Goal: Task Accomplishment & Management: Use online tool/utility

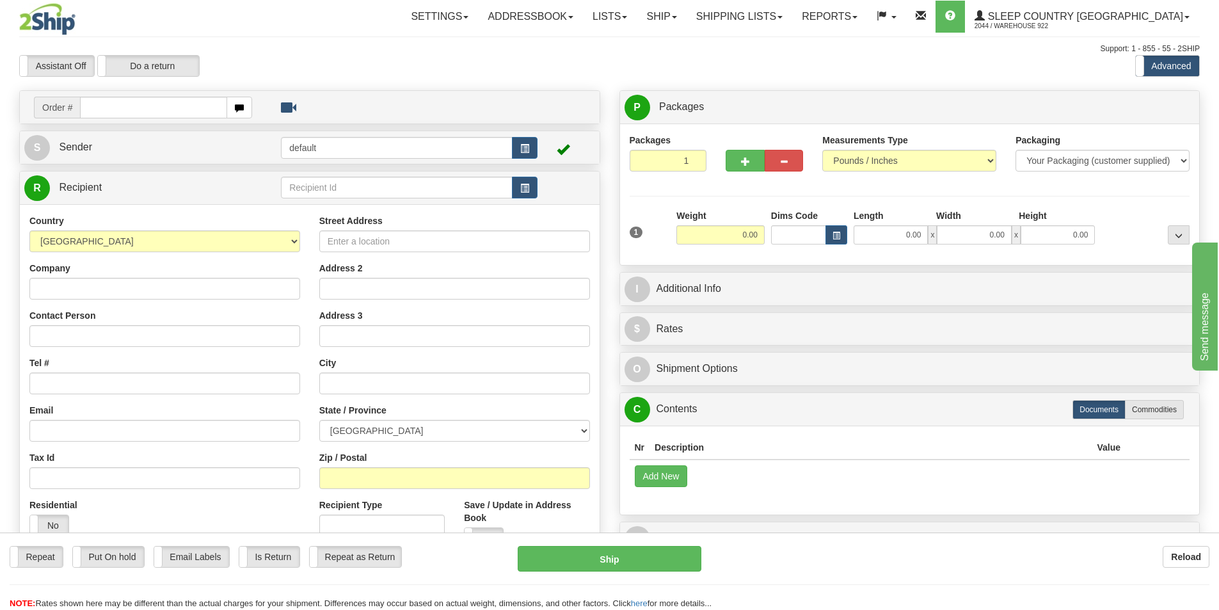
click at [174, 107] on input "text" at bounding box center [153, 108] width 147 height 22
type input "9000h"
click at [170, 106] on input "text" at bounding box center [153, 108] width 147 height 22
type input "9000H997143"
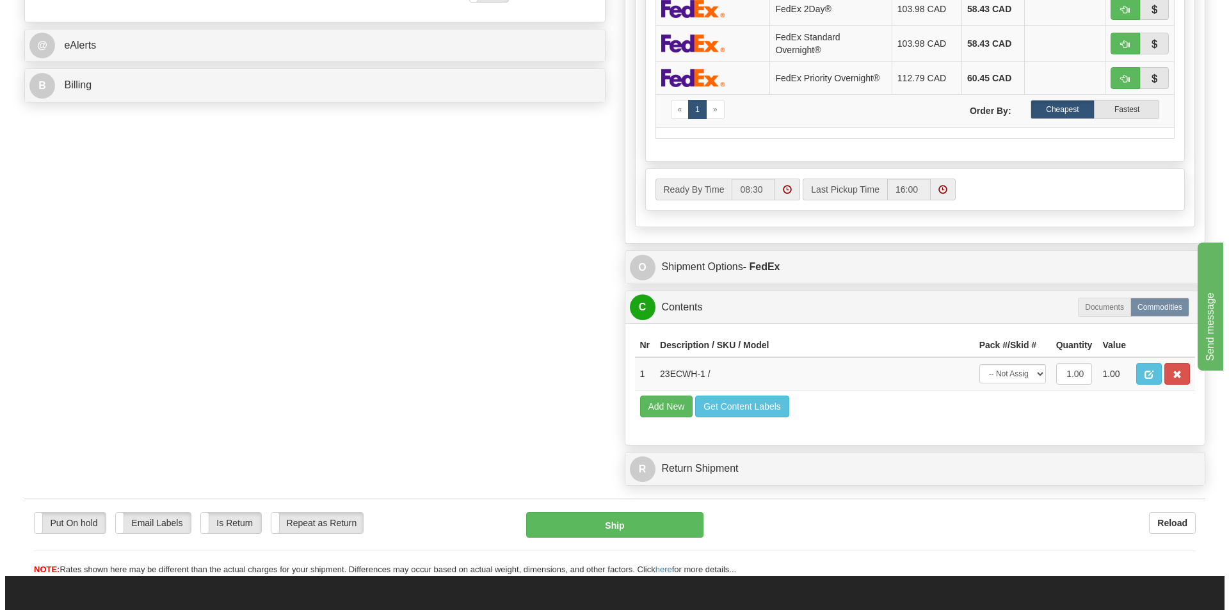
scroll to position [576, 0]
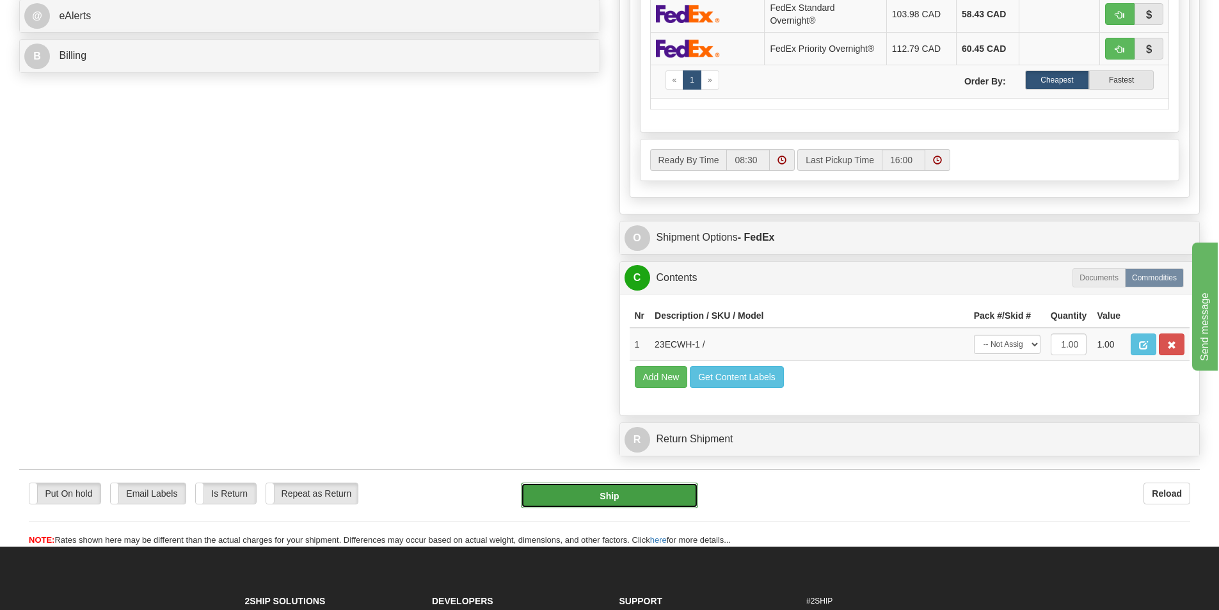
click at [617, 498] on button "Ship" at bounding box center [609, 496] width 177 height 26
type input "92"
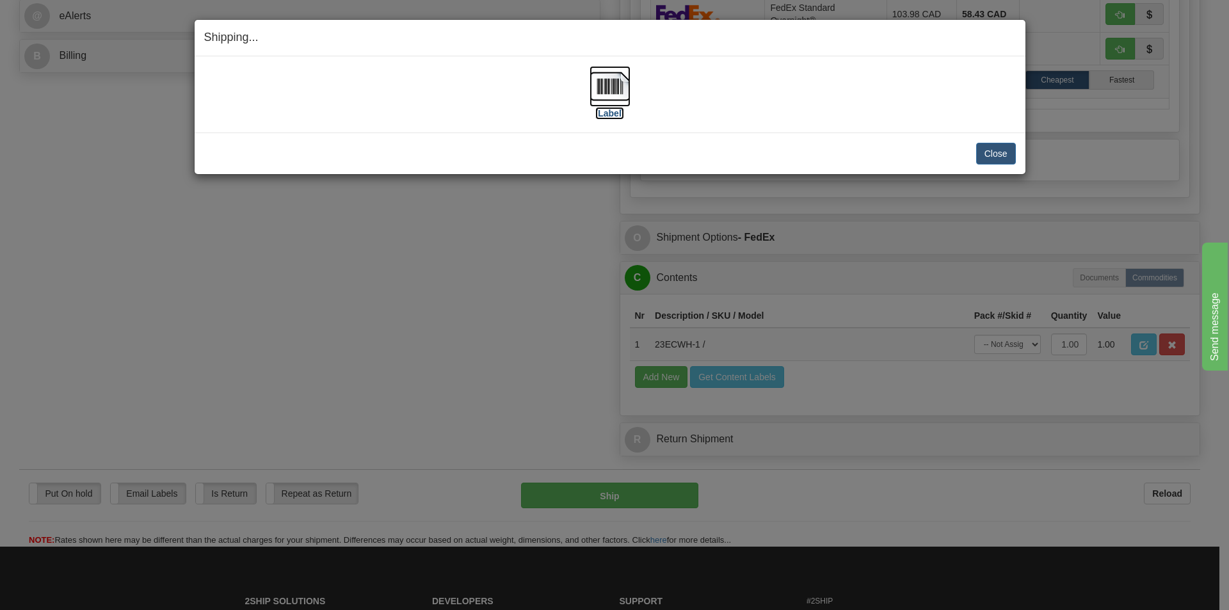
click at [616, 89] on img at bounding box center [609, 86] width 41 height 41
click at [786, 92] on div "[Label]" at bounding box center [610, 94] width 812 height 57
click at [990, 153] on button "Close" at bounding box center [996, 154] width 40 height 22
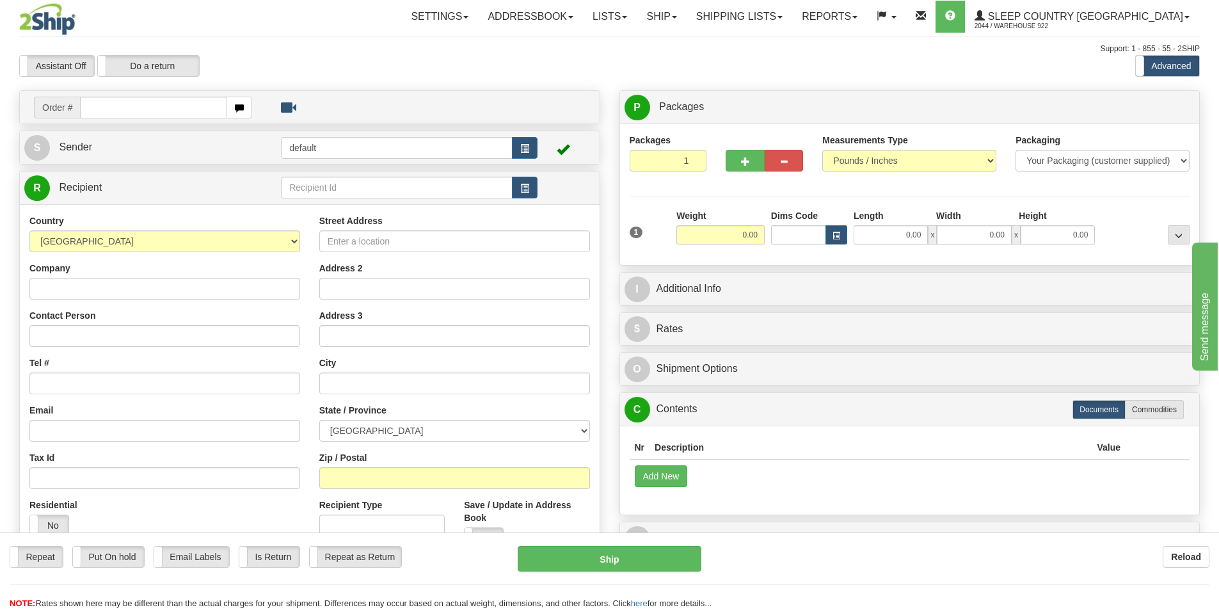
click at [185, 103] on input "text" at bounding box center [153, 108] width 147 height 22
type input "9000H995337"
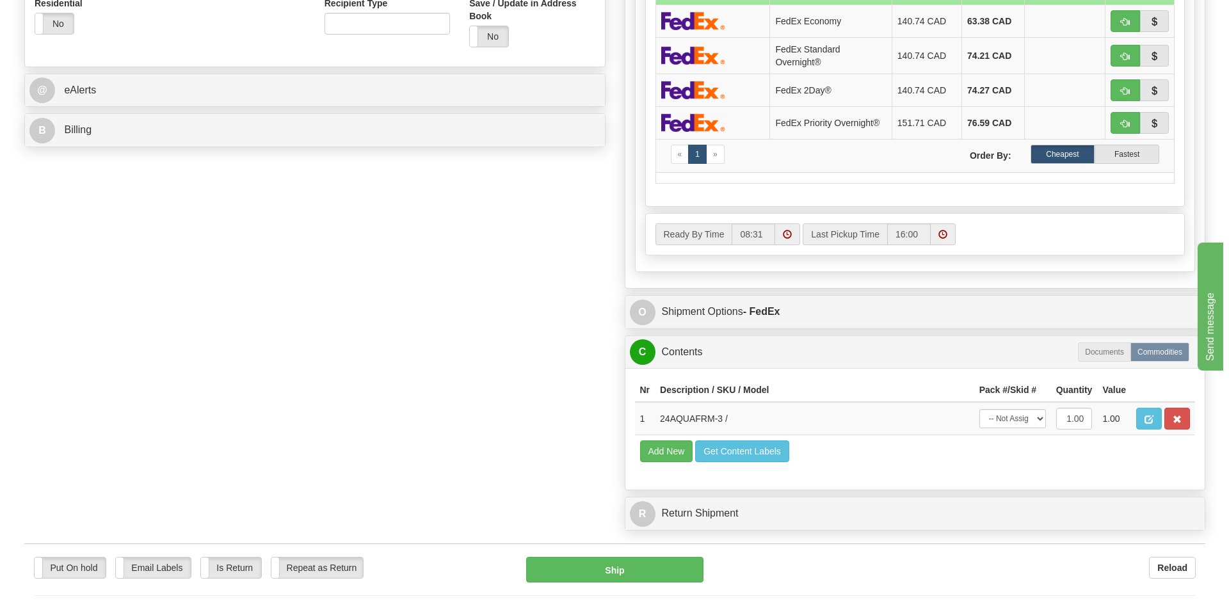
scroll to position [512, 0]
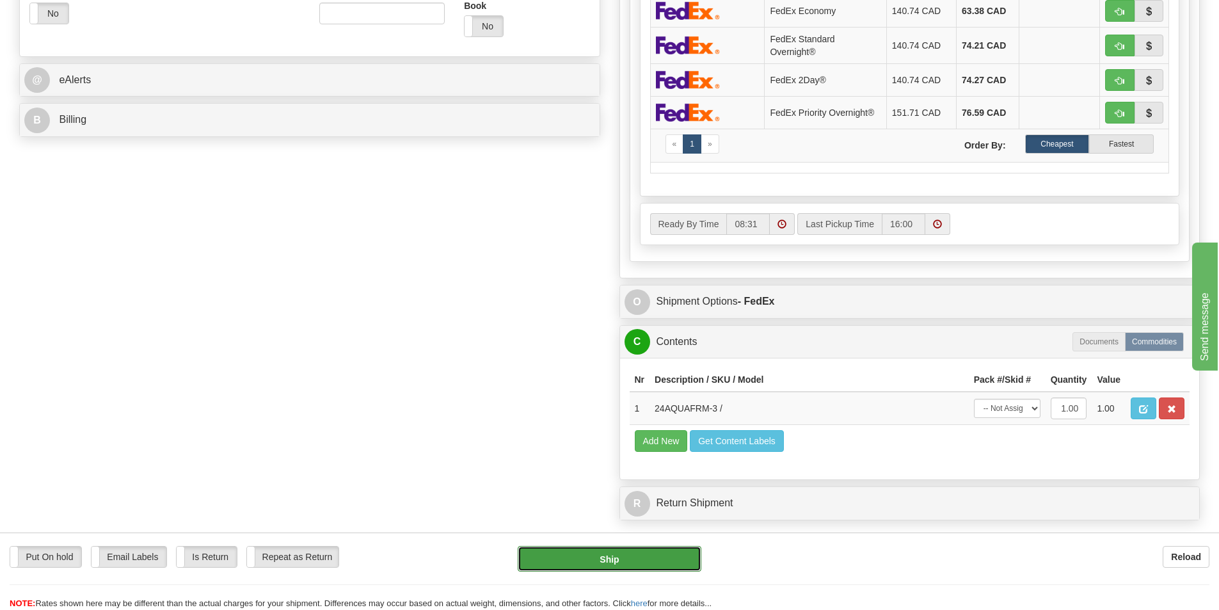
click at [602, 565] on button "Ship" at bounding box center [610, 559] width 184 height 26
type input "92"
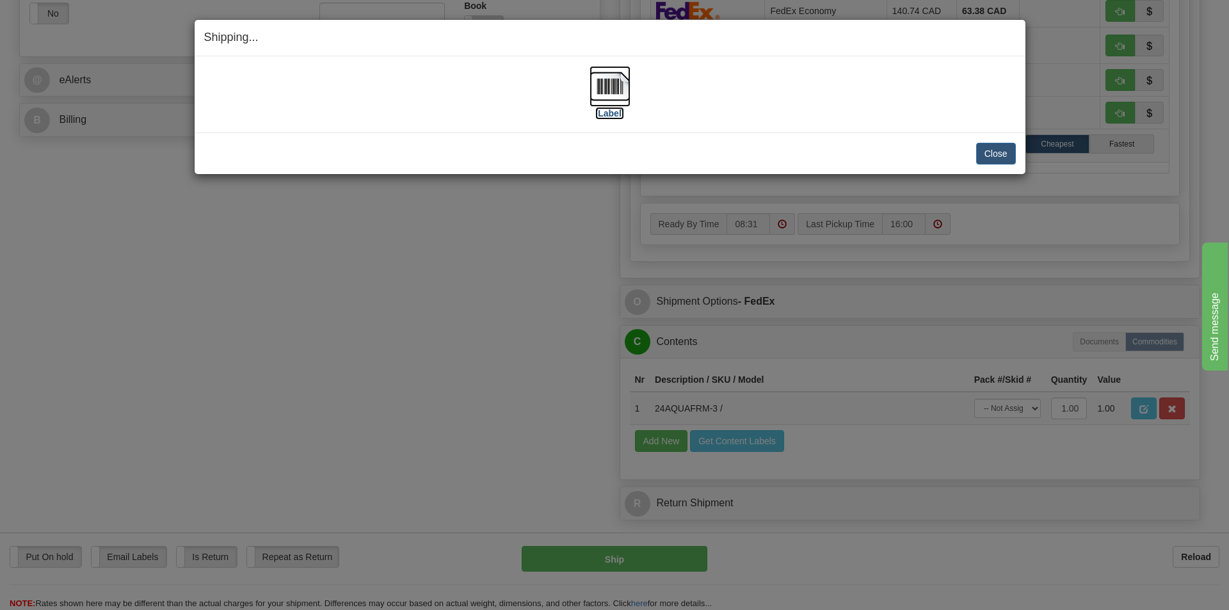
click at [611, 84] on img at bounding box center [609, 86] width 41 height 41
click at [789, 106] on div "[Label]" at bounding box center [610, 94] width 812 height 57
click at [1001, 154] on button "Close" at bounding box center [996, 154] width 40 height 22
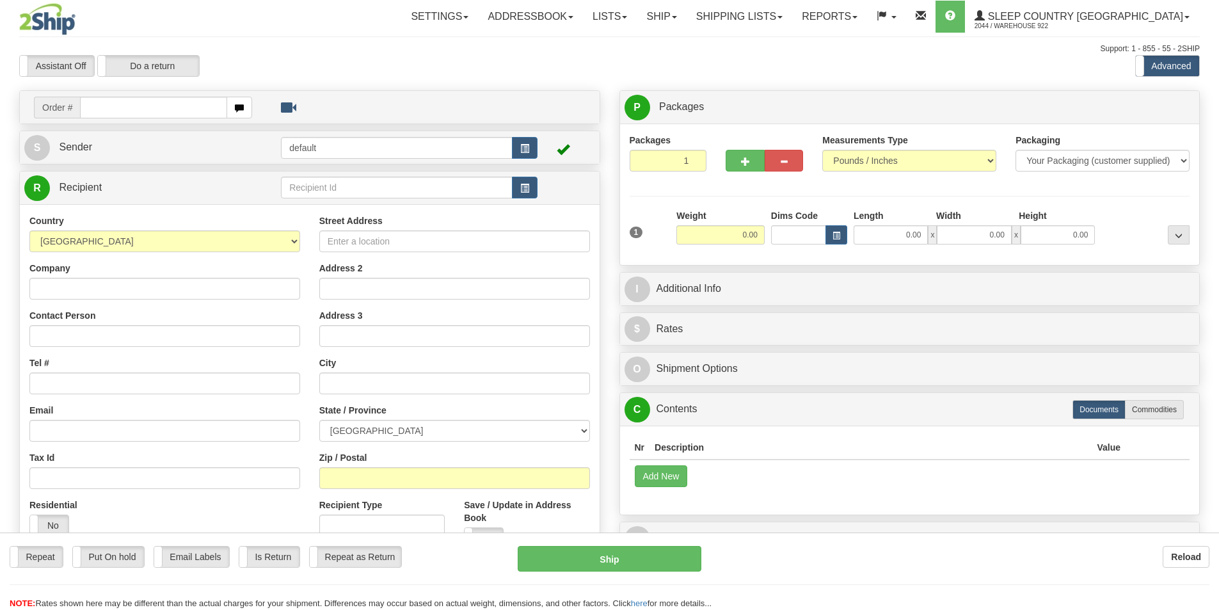
click at [775, 20] on div at bounding box center [609, 305] width 1219 height 610
click at [792, 20] on link "Shipping lists" at bounding box center [740, 17] width 106 height 32
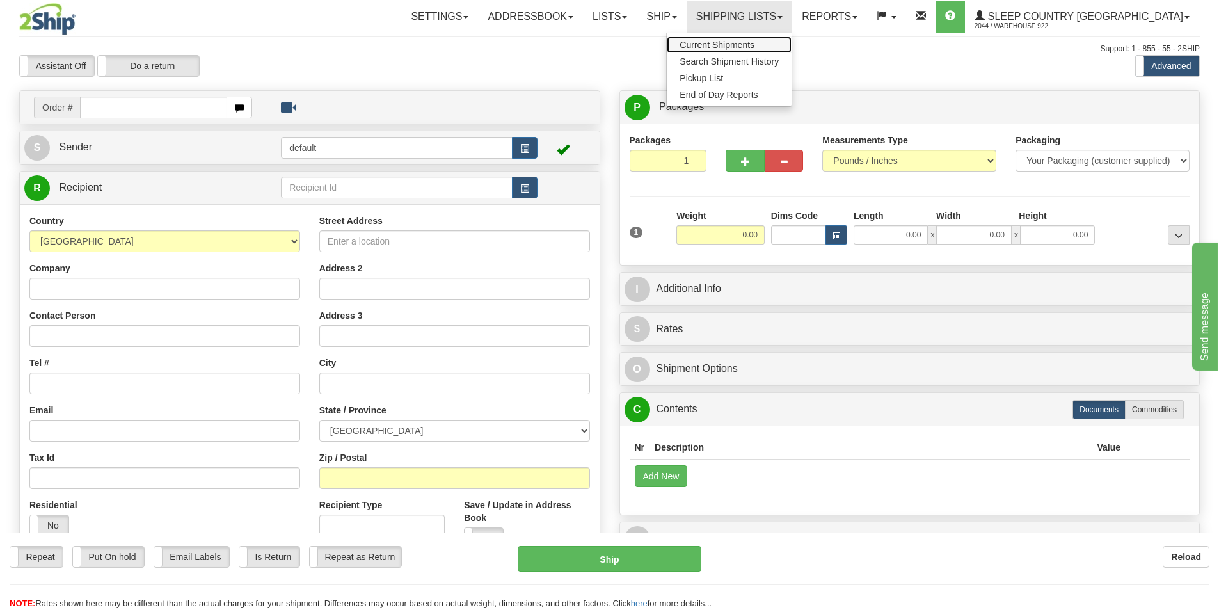
click at [755, 47] on span "Current Shipments" at bounding box center [717, 45] width 75 height 10
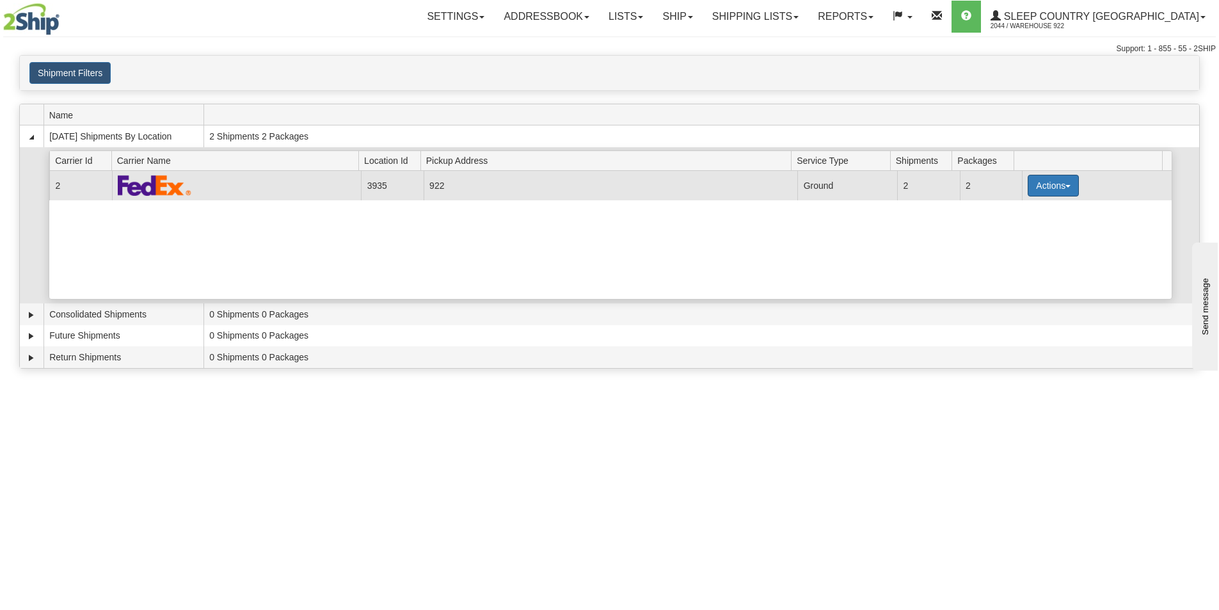
click at [1045, 183] on button "Actions" at bounding box center [1053, 186] width 51 height 22
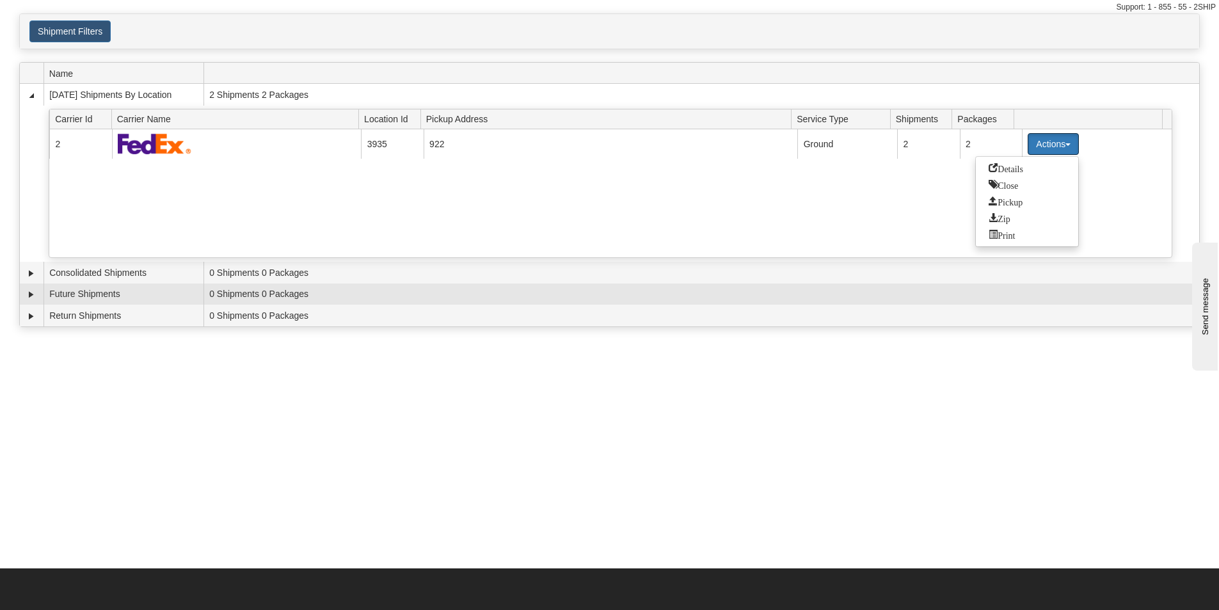
scroll to position [64, 0]
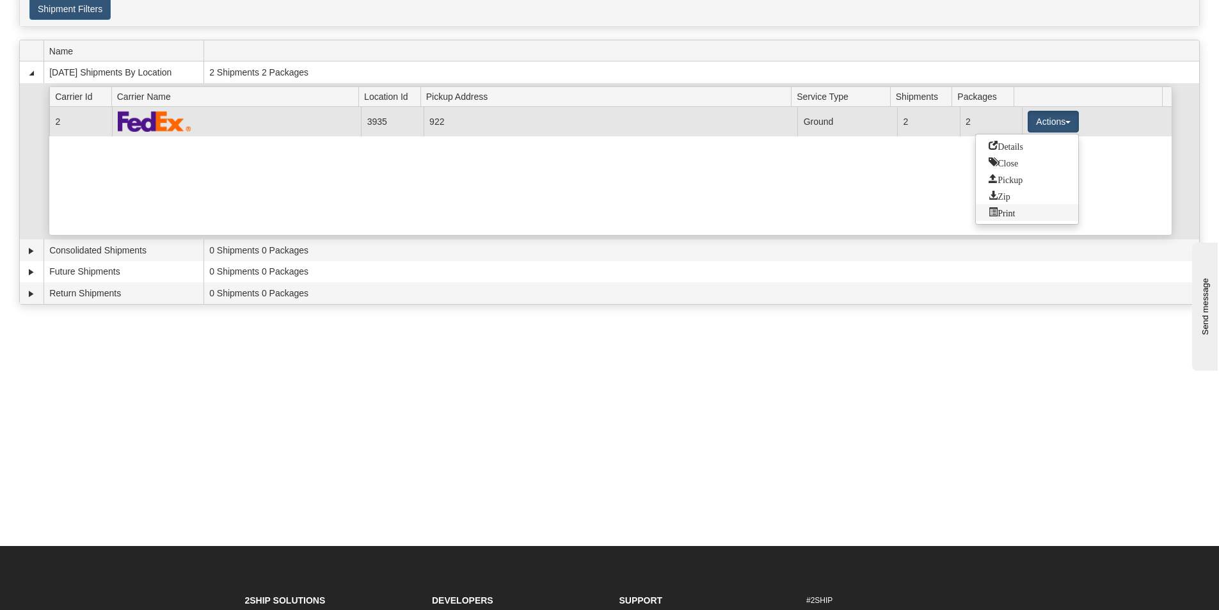
click at [1001, 212] on span "Print" at bounding box center [1002, 211] width 26 height 9
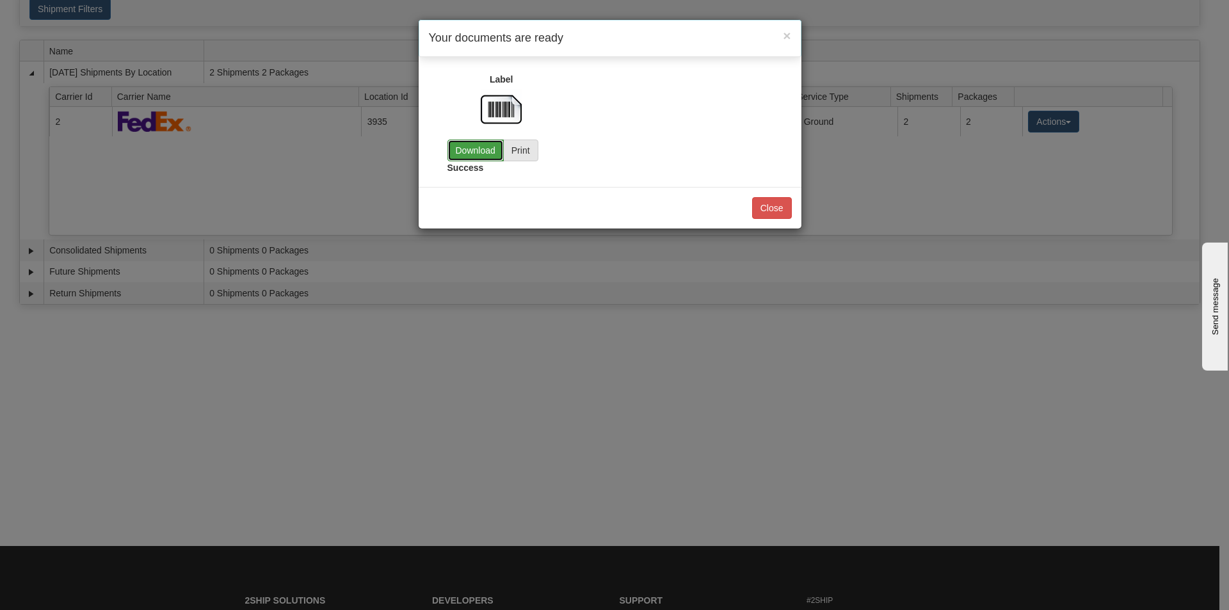
click at [479, 153] on link "Download" at bounding box center [475, 151] width 56 height 22
drag, startPoint x: 775, startPoint y: 204, endPoint x: 463, endPoint y: 116, distance: 323.8
click at [774, 204] on button "Close" at bounding box center [772, 208] width 40 height 22
